Goal: Find specific page/section: Find specific page/section

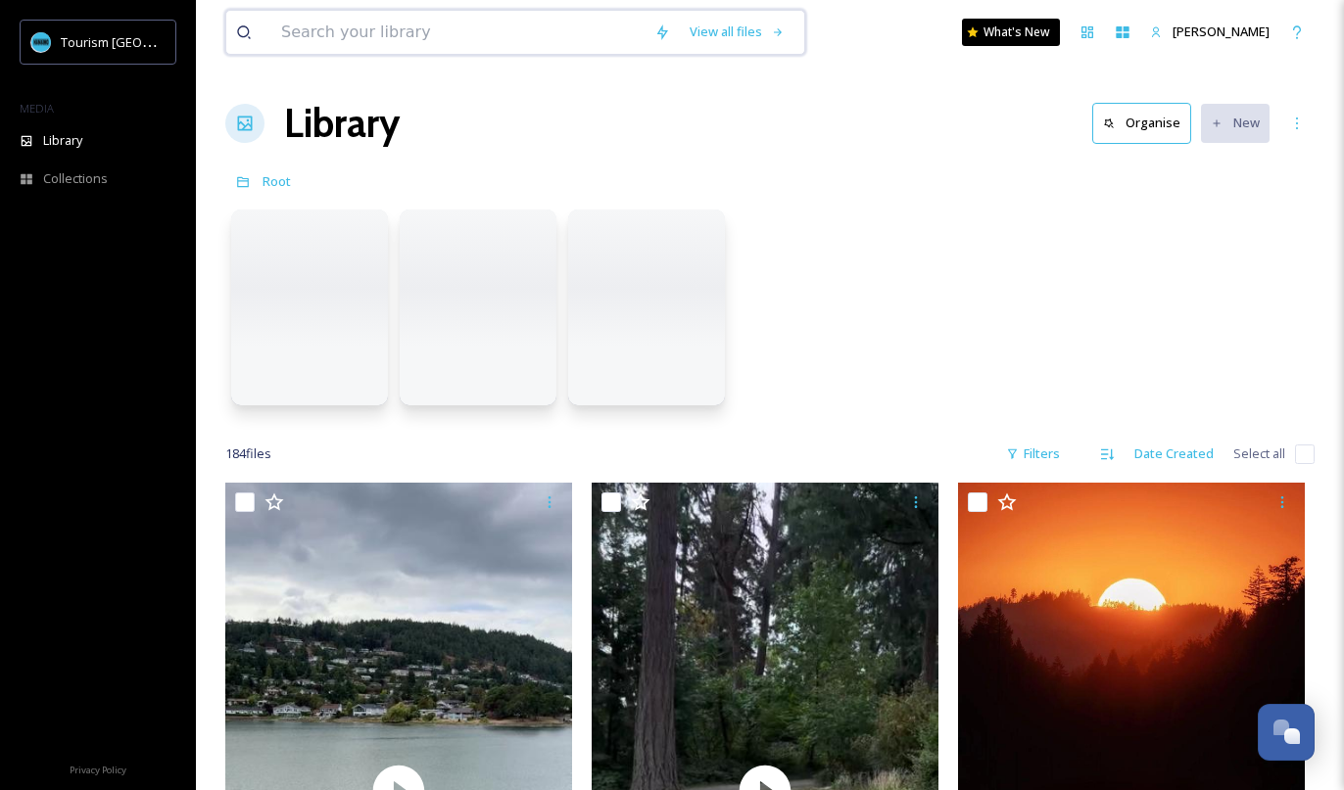
click at [409, 44] on input at bounding box center [457, 32] width 373 height 43
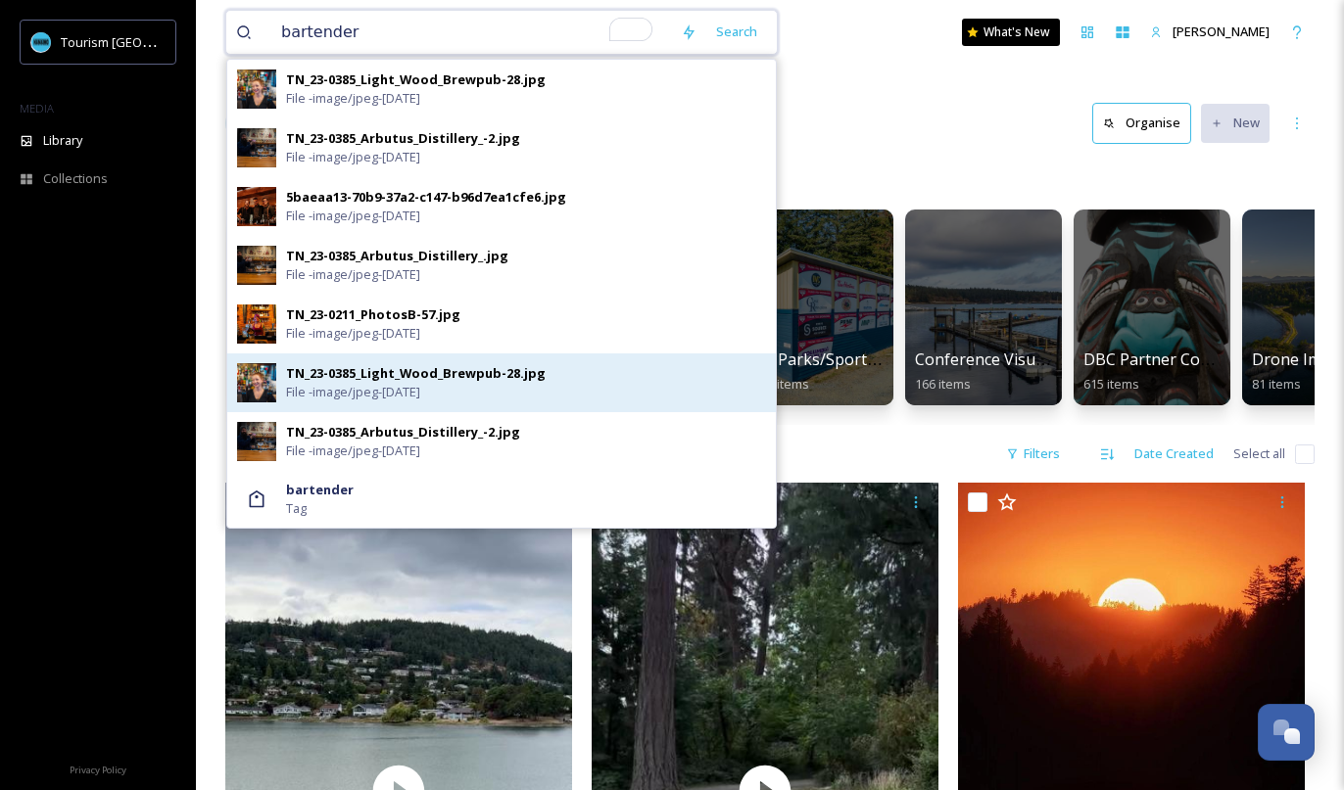
type input "bartender"
click at [310, 381] on div "TN_23-0385_Light_Wood_Brewpub-28.jpg" at bounding box center [416, 373] width 260 height 19
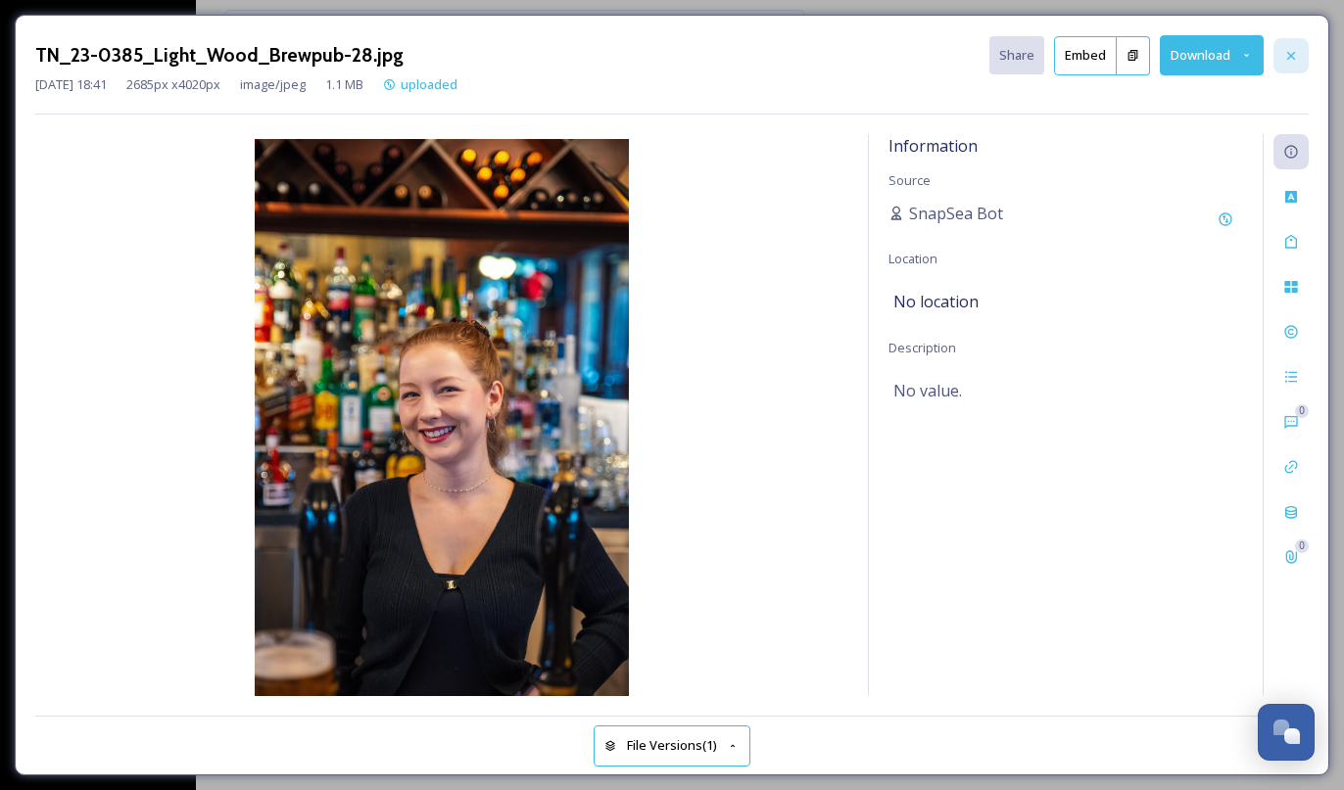
click at [1290, 51] on icon at bounding box center [1291, 56] width 16 height 16
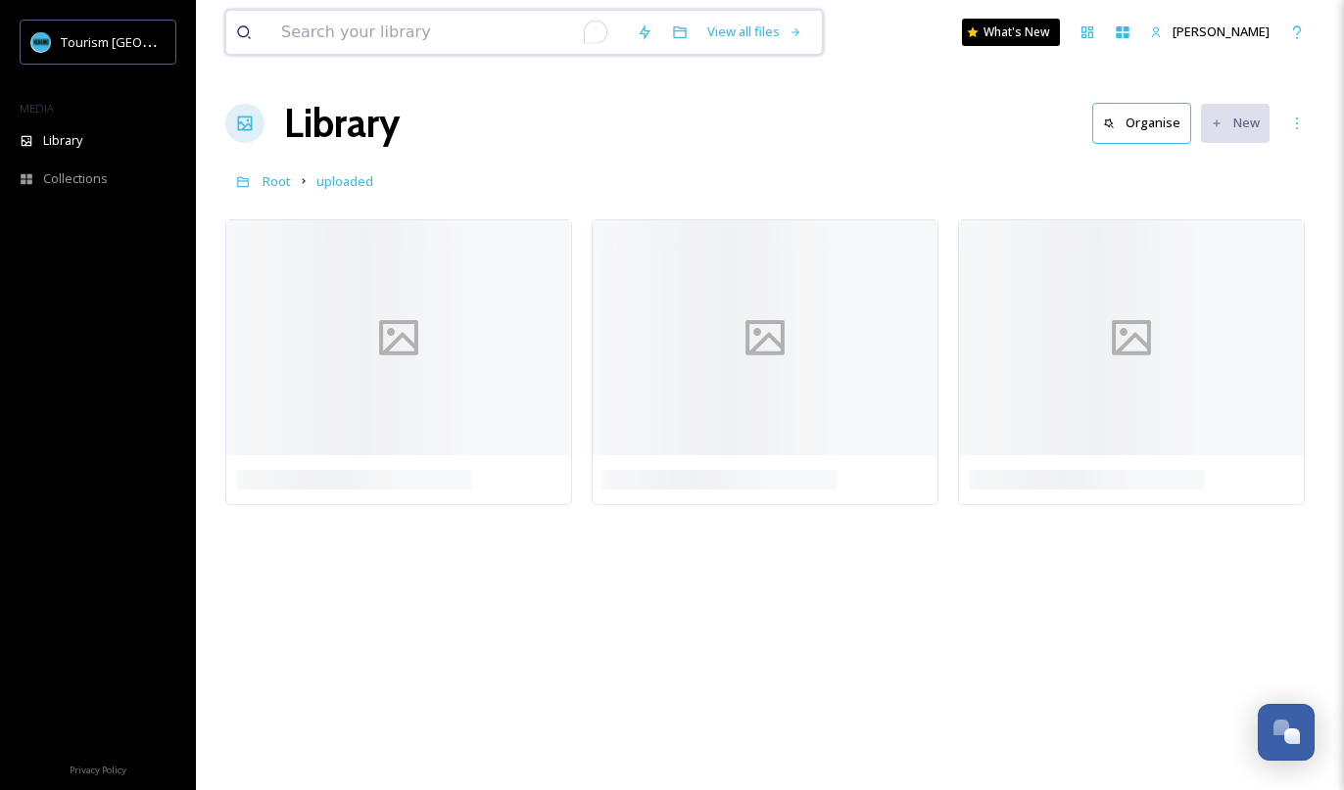
click at [387, 44] on input "To enrich screen reader interactions, please activate Accessibility in Grammarl…" at bounding box center [449, 32] width 356 height 43
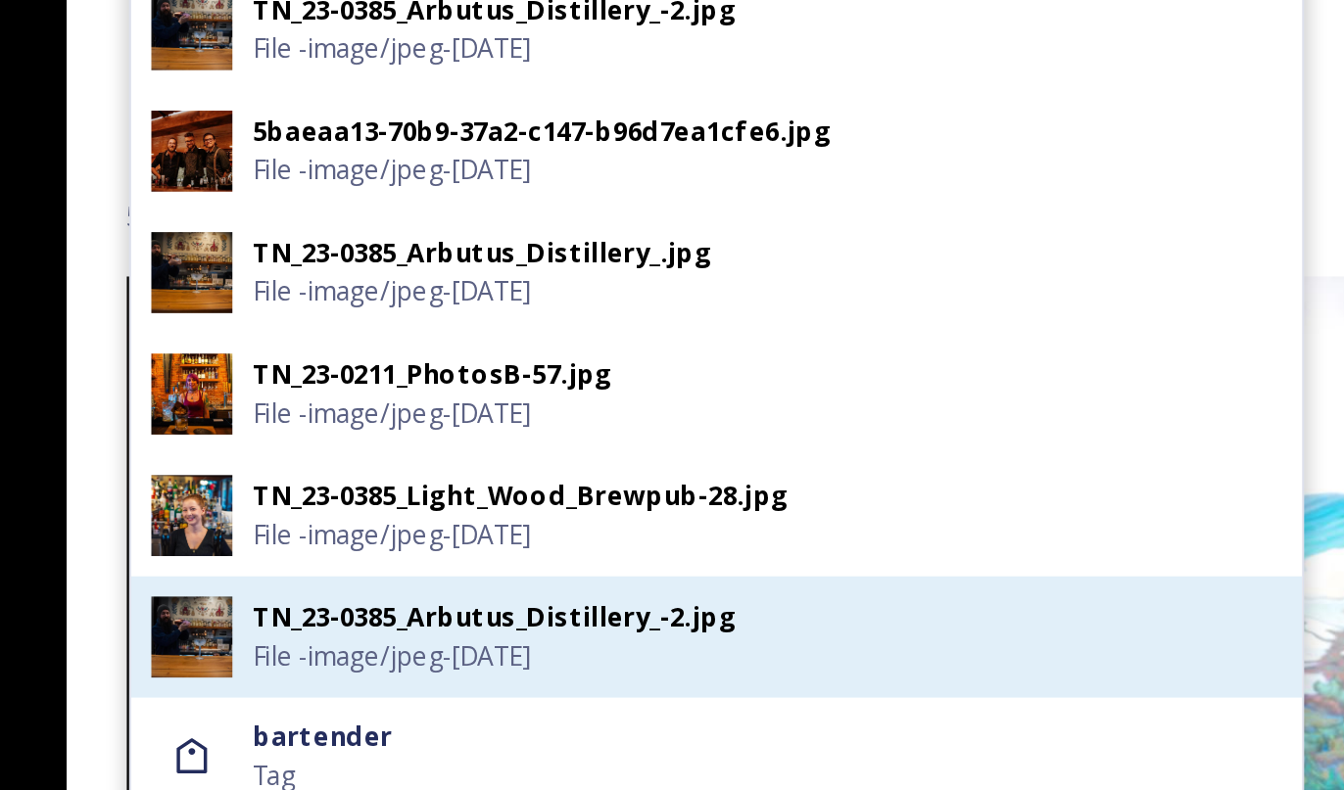
type input "bartender"
click at [333, 436] on div "TN_23-0385_Arbutus_Distillery_-2.jpg" at bounding box center [403, 432] width 234 height 19
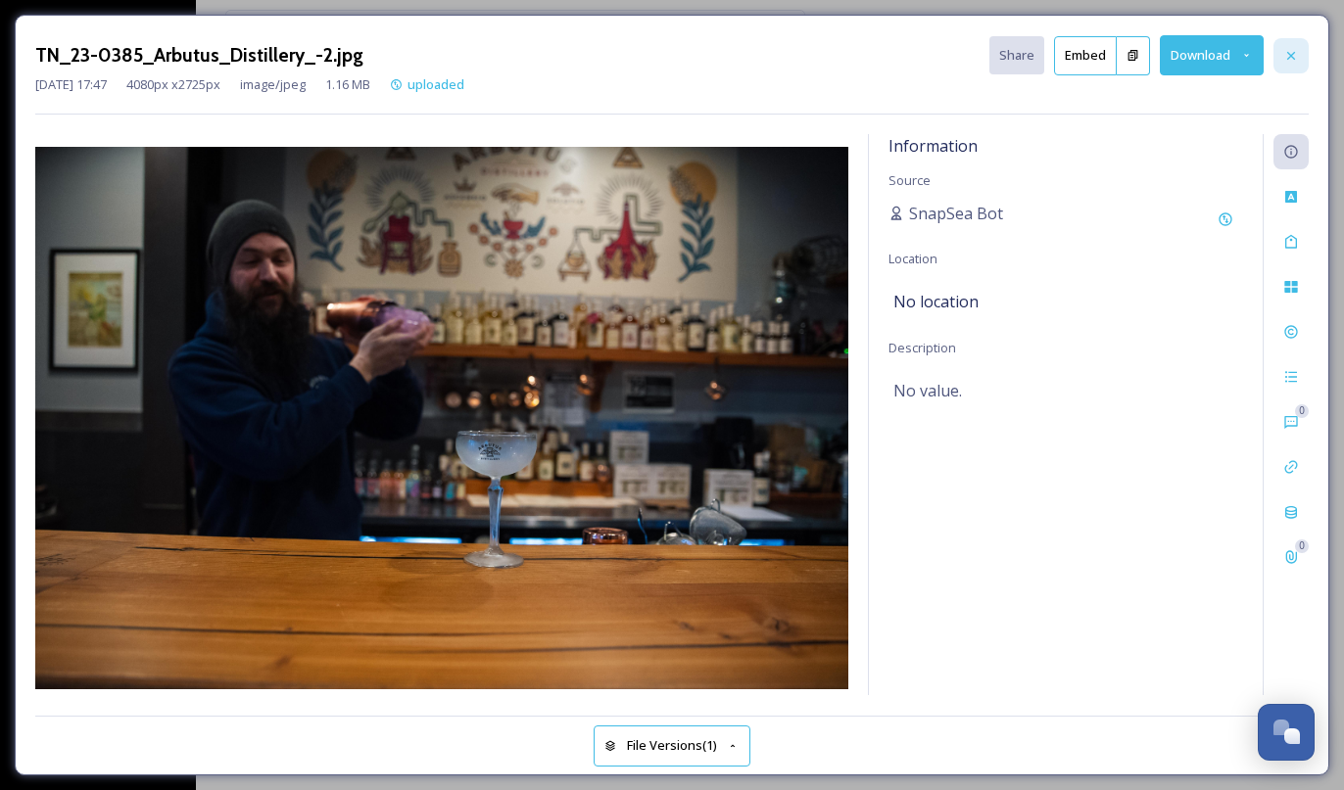
click at [1291, 50] on icon at bounding box center [1291, 56] width 16 height 16
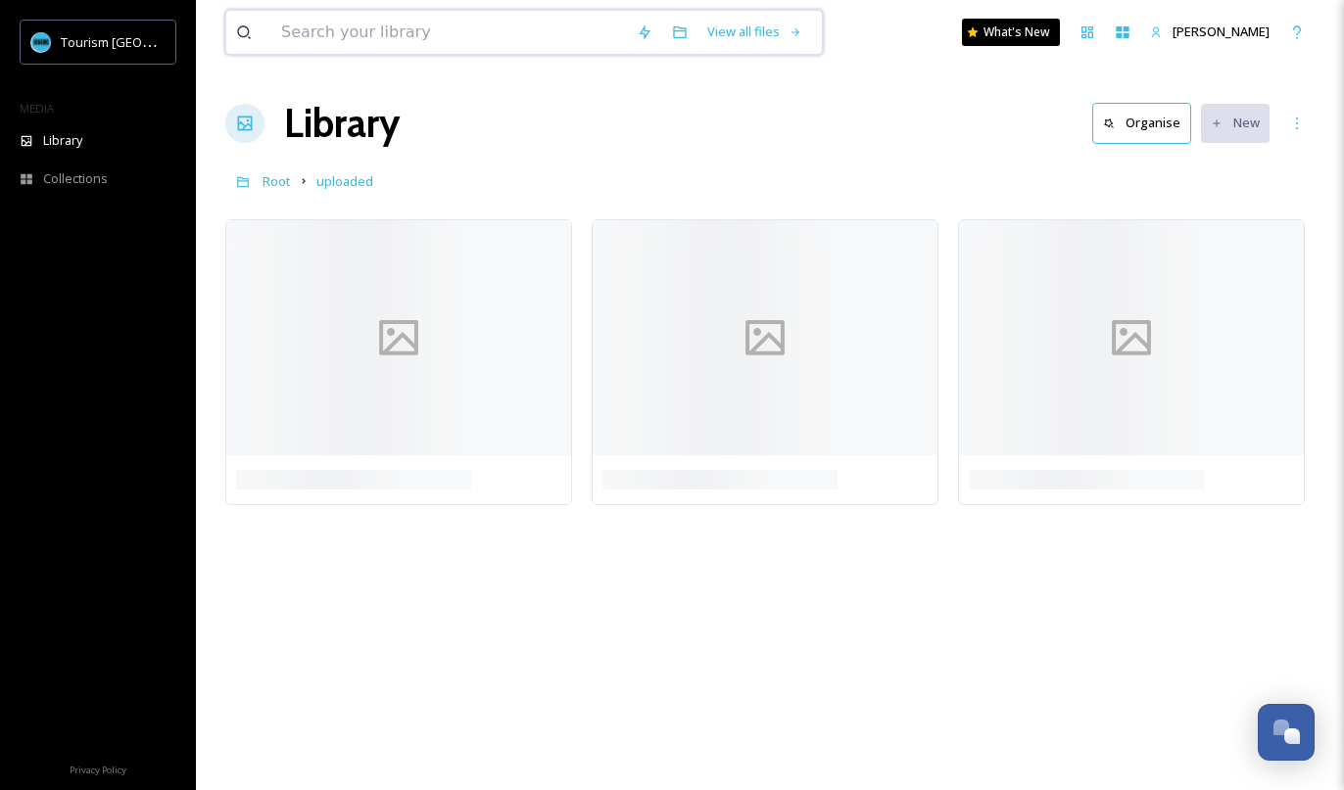
click at [447, 44] on input at bounding box center [449, 32] width 356 height 43
click at [447, 44] on input "To enrich screen reader interactions, please activate Accessibility in Grammarl…" at bounding box center [449, 32] width 356 height 43
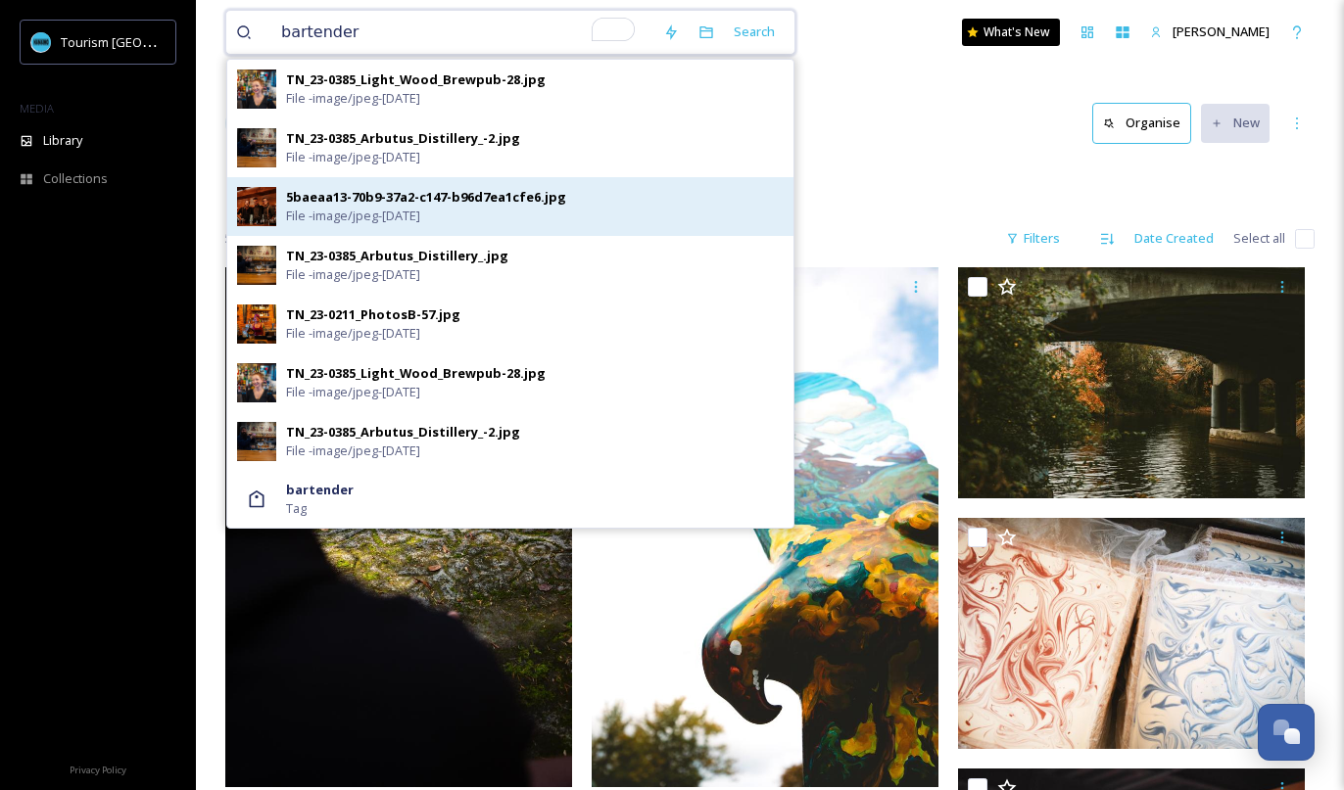
type input "bartender"
click at [337, 201] on div "5baeaa13-70b9-37a2-c147-b96d7ea1cfe6.jpg" at bounding box center [426, 197] width 280 height 19
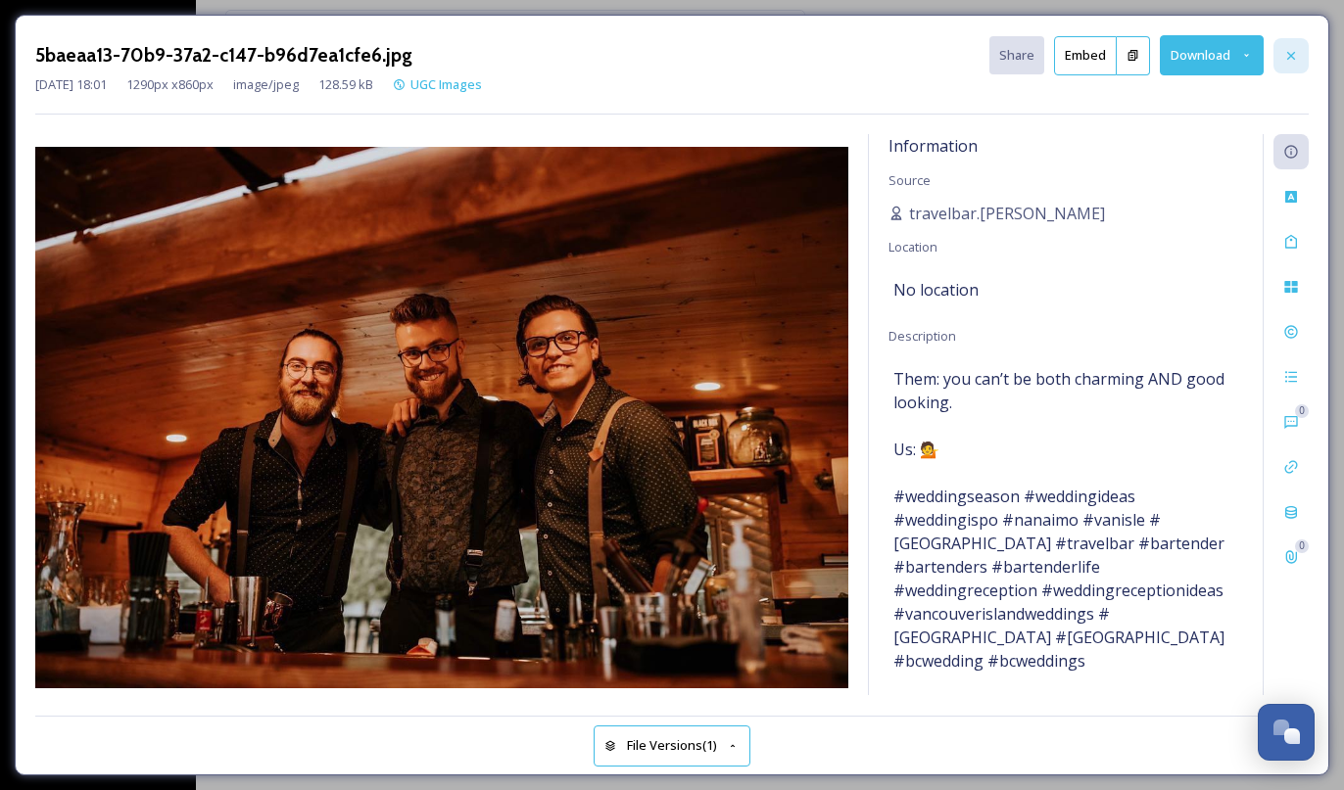
click at [1289, 43] on div at bounding box center [1290, 55] width 35 height 35
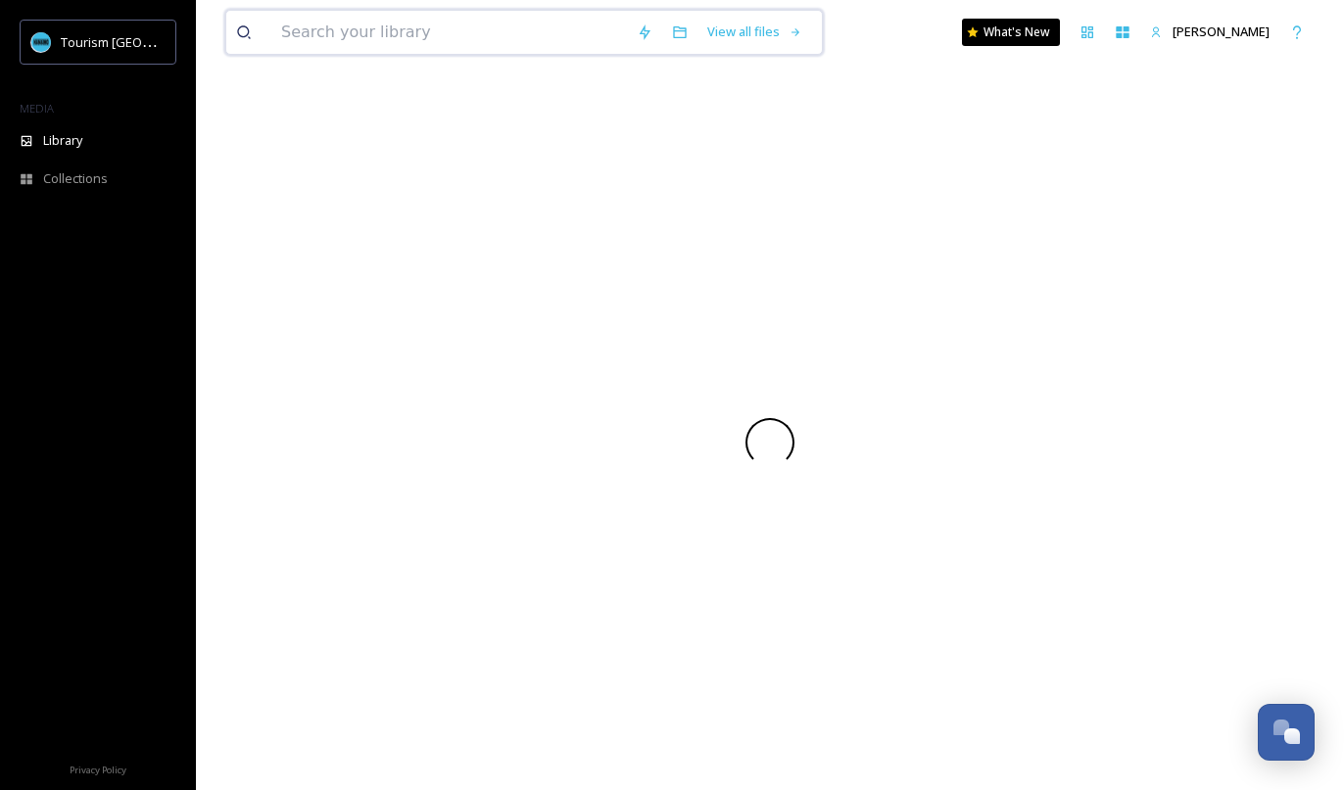
click at [342, 45] on input at bounding box center [449, 32] width 356 height 43
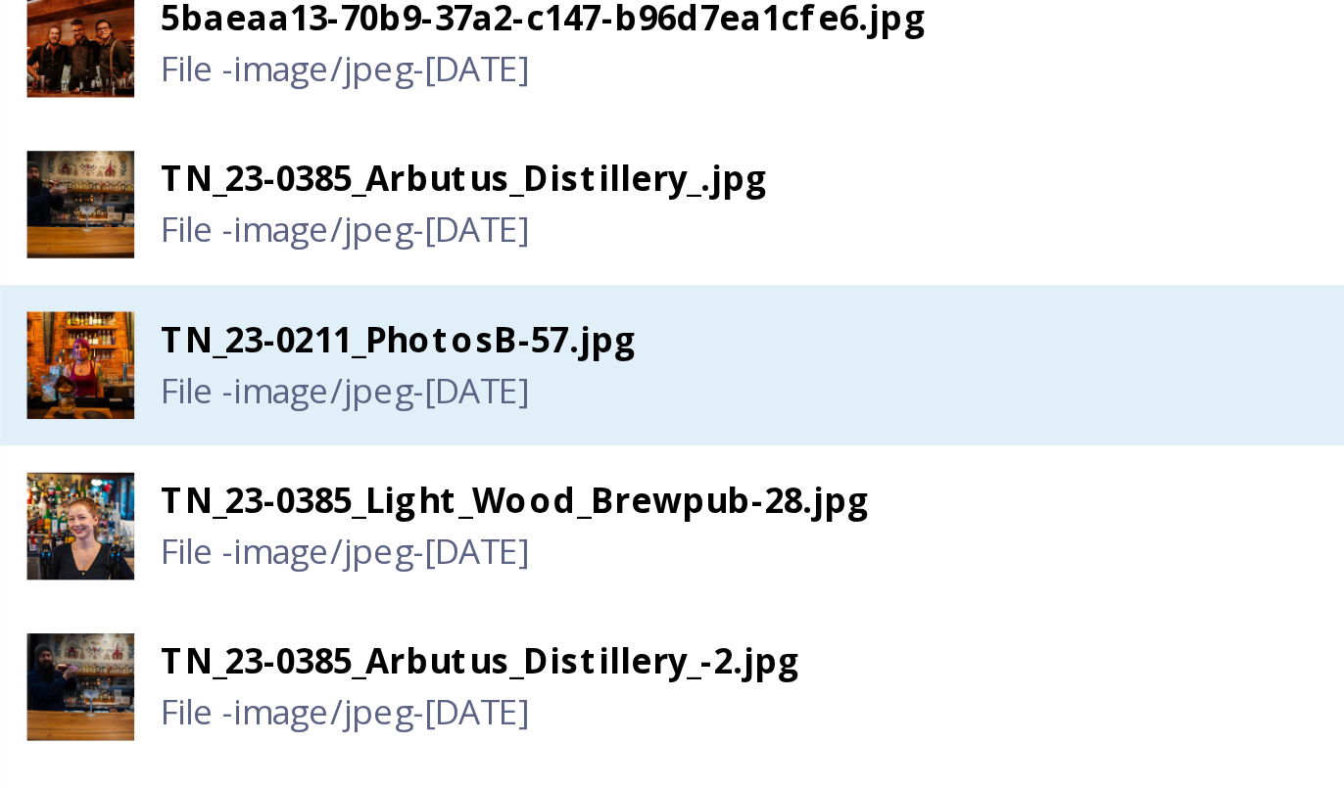
type input "bartender"
click at [349, 319] on div "TN_23-0211_PhotosB-57.jpg" at bounding box center [373, 315] width 174 height 19
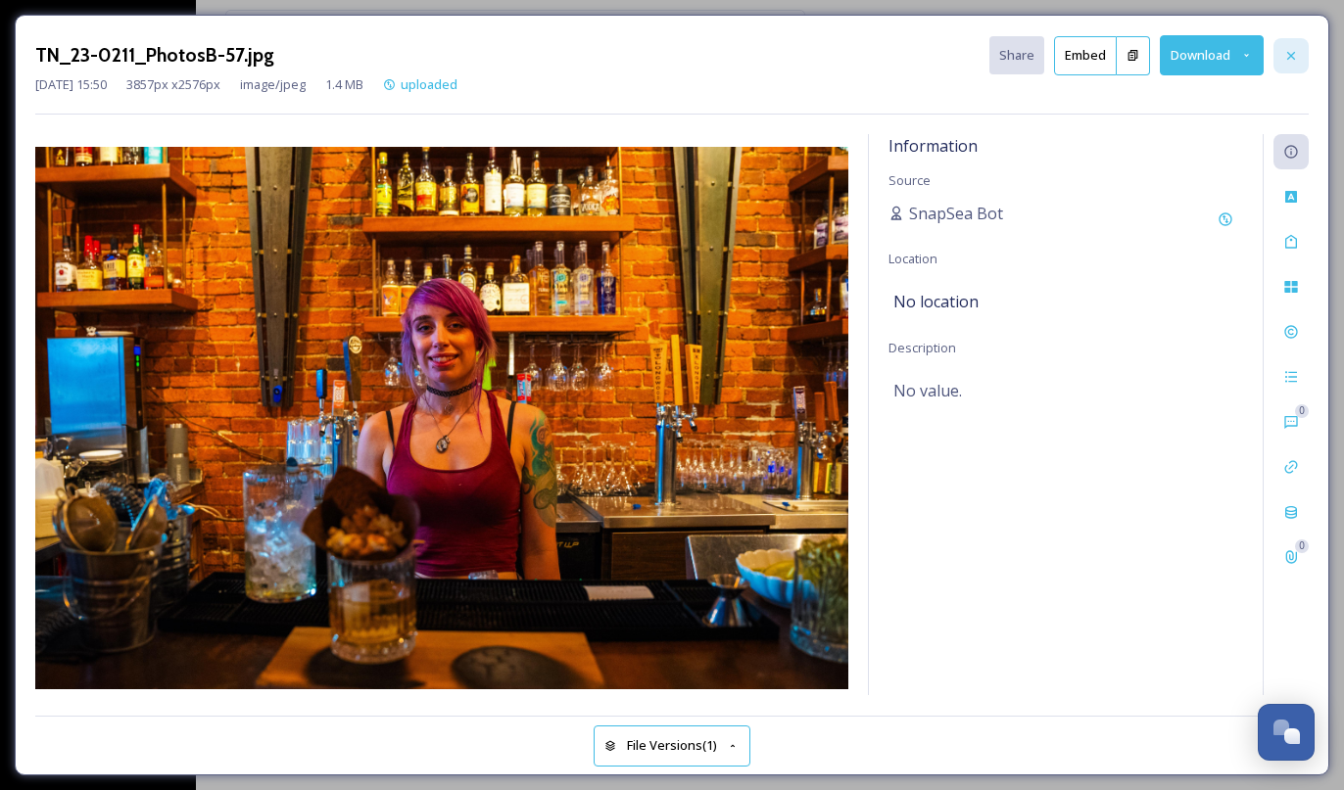
click at [1295, 49] on icon at bounding box center [1291, 56] width 16 height 16
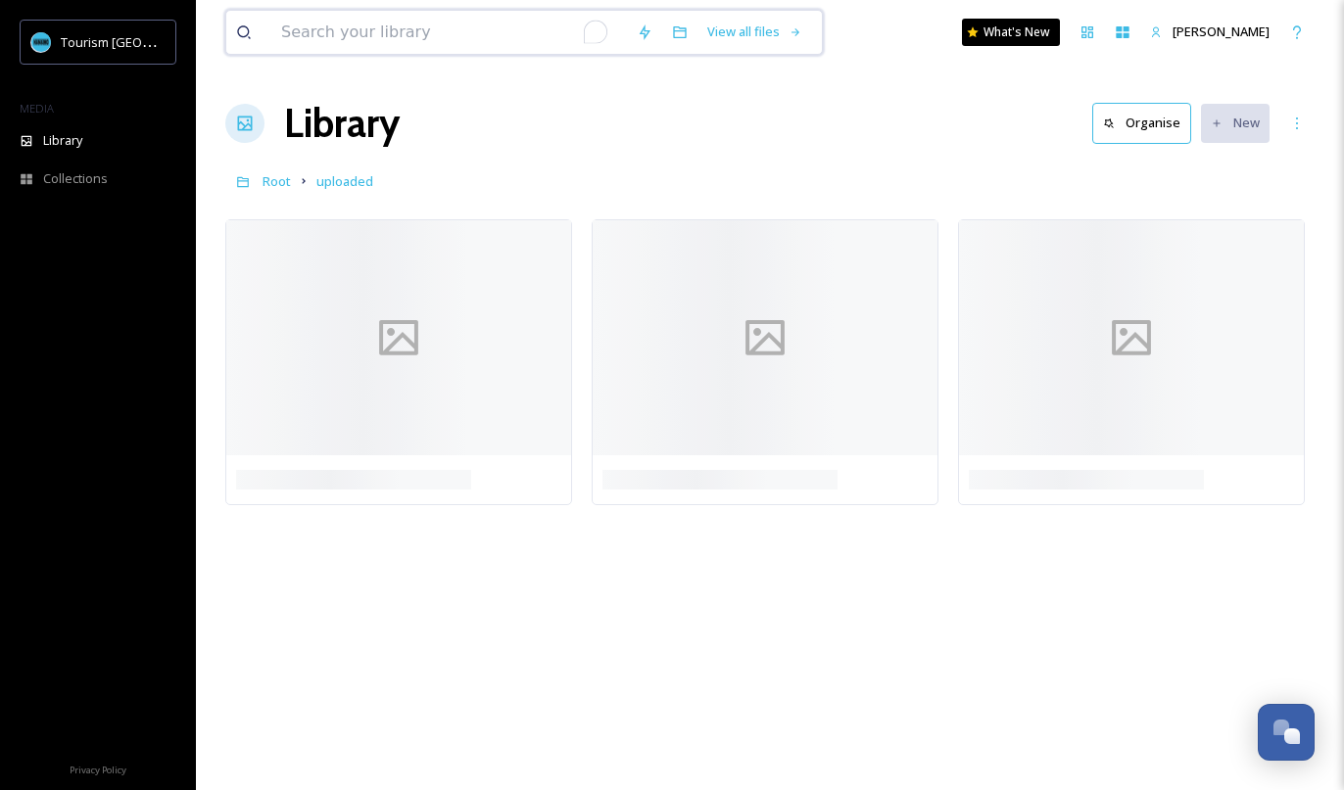
click at [371, 32] on input "To enrich screen reader interactions, please activate Accessibility in Grammarl…" at bounding box center [449, 32] width 356 height 43
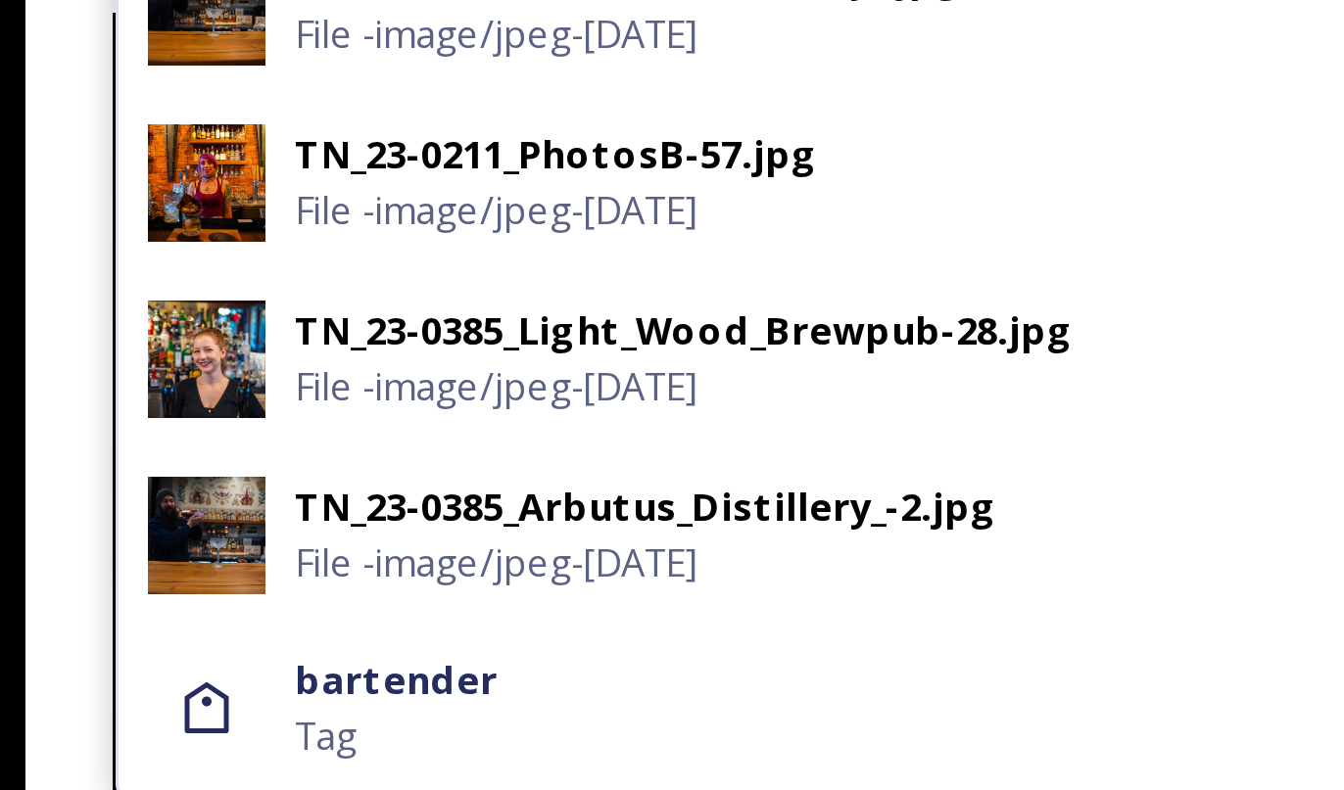
type input "bartender"
click at [310, 314] on div "TN_23-0211_PhotosB-57.jpg" at bounding box center [373, 315] width 174 height 19
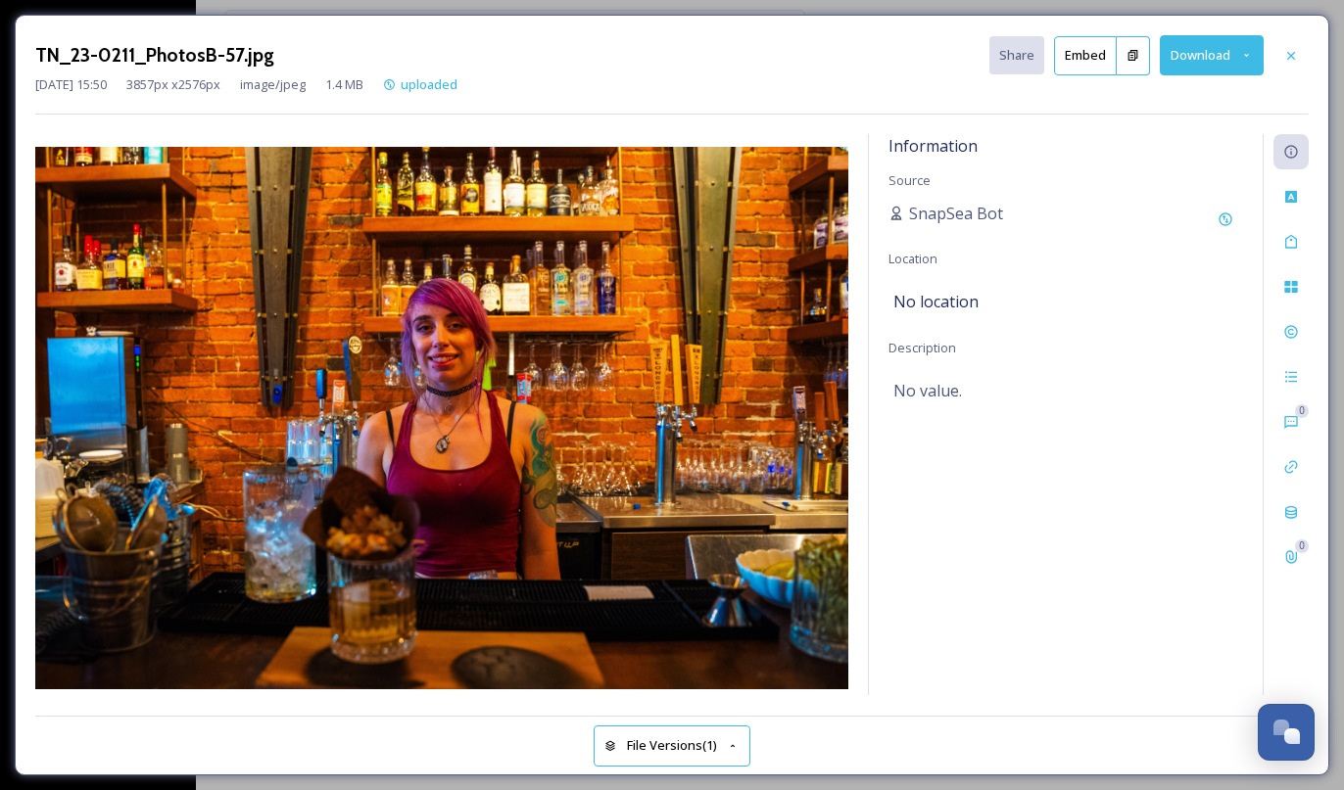
click at [1129, 50] on icon at bounding box center [1132, 55] width 13 height 13
click at [1290, 51] on icon at bounding box center [1291, 56] width 16 height 16
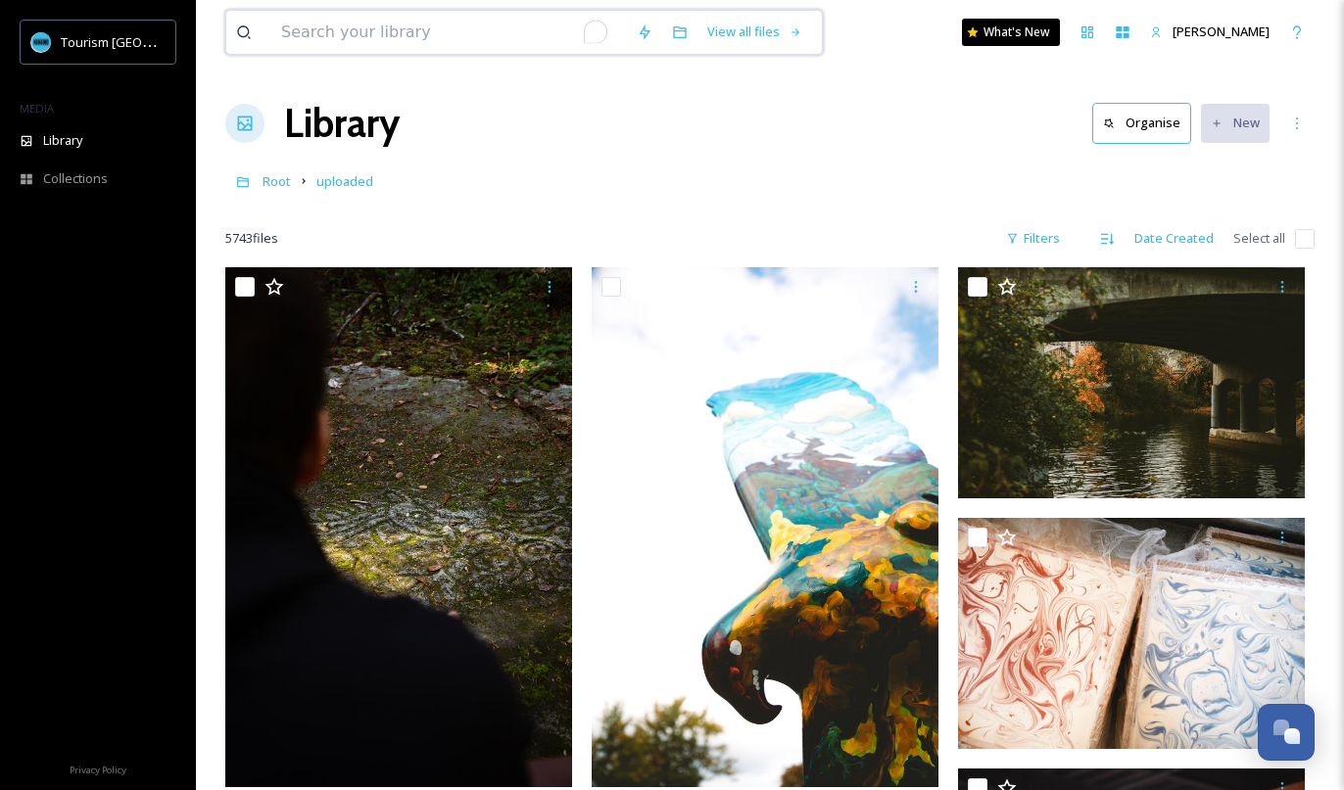
click at [480, 36] on input "To enrich screen reader interactions, please activate Accessibility in Grammarl…" at bounding box center [449, 32] width 356 height 43
type input "bartender"
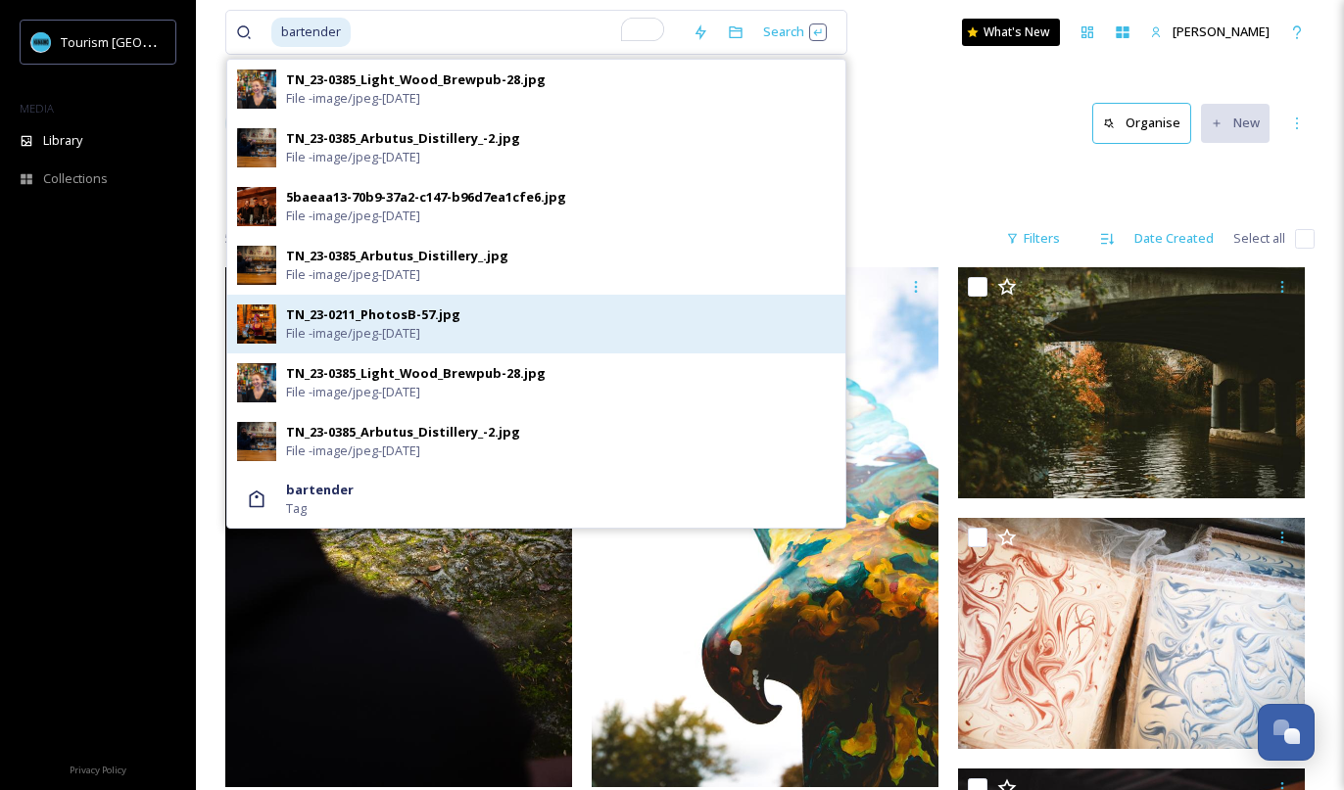
click at [363, 324] on span "File - image/jpeg - Jan 22 2025" at bounding box center [353, 333] width 134 height 19
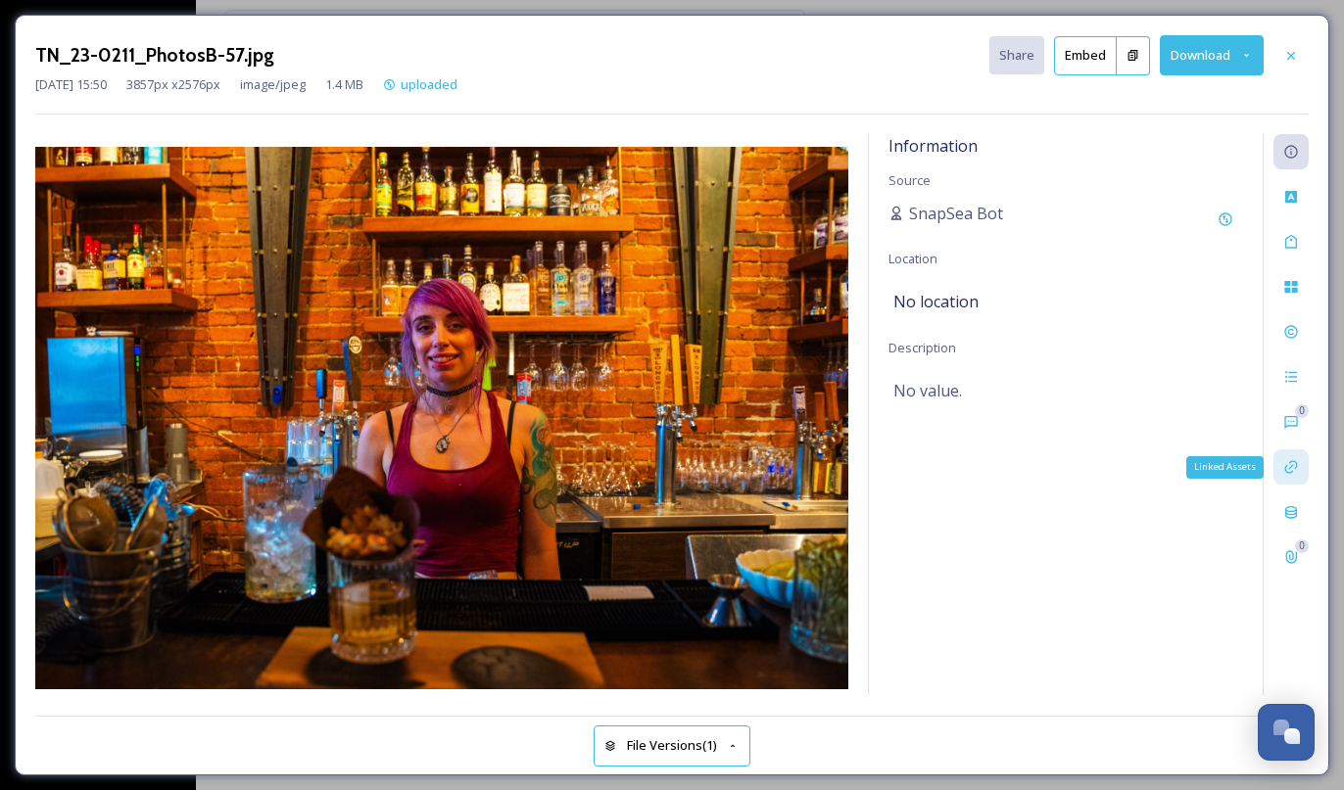
click at [1288, 471] on icon at bounding box center [1290, 467] width 13 height 13
click at [1294, 465] on icon at bounding box center [1291, 467] width 16 height 16
click at [1200, 450] on div "Related Files Files related to / or linked to this file. There is nothing here." at bounding box center [1066, 414] width 394 height 561
click at [939, 261] on div "Related Files Files related to / or linked to this file. There is nothing here." at bounding box center [1066, 414] width 394 height 561
